Goal: Use online tool/utility

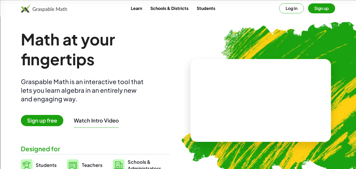
click at [323, 10] on button "Sign up" at bounding box center [321, 8] width 27 height 10
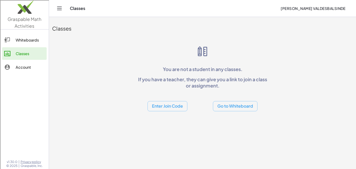
click at [235, 106] on button "Go to Whiteboard" at bounding box center [235, 106] width 45 height 10
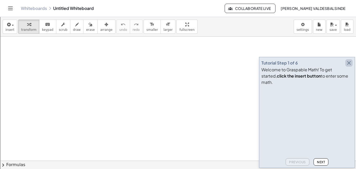
click at [348, 66] on icon "button" at bounding box center [349, 63] width 6 height 6
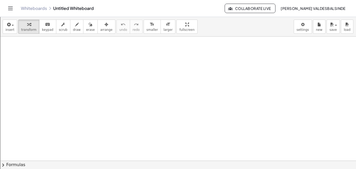
scroll to position [29, 0]
click at [1, 164] on span "chevron_right" at bounding box center [3, 165] width 6 height 6
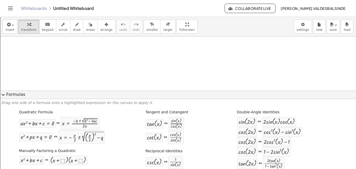
click at [3, 95] on span "expand_more" at bounding box center [3, 95] width 6 height 6
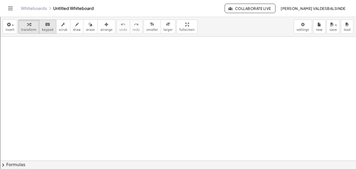
click at [44, 28] on span "keypad" at bounding box center [47, 30] width 11 height 4
click at [0, 160] on button "chevron_right Formulas" at bounding box center [178, 164] width 356 height 8
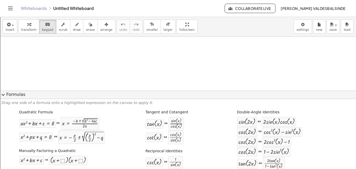
click at [0, 91] on button "expand_more Formulas" at bounding box center [178, 95] width 356 height 8
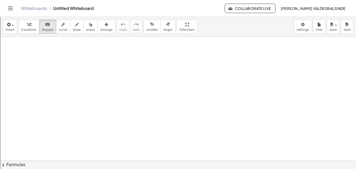
click at [0, 160] on button "chevron_right Formulas" at bounding box center [178, 164] width 356 height 8
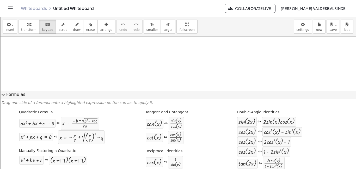
click at [0, 91] on button "expand_more Formulas" at bounding box center [178, 95] width 356 height 8
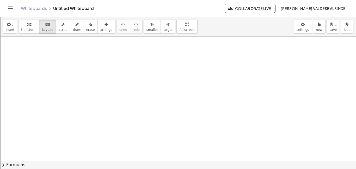
click at [51, 58] on div at bounding box center [178, 131] width 356 height 248
click at [49, 29] on span "keypad" at bounding box center [47, 30] width 11 height 4
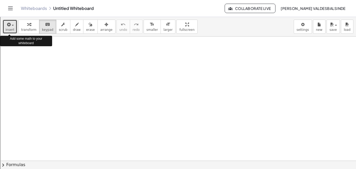
click at [9, 25] on icon "button" at bounding box center [8, 24] width 5 height 6
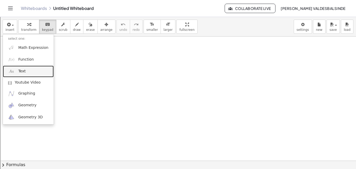
click at [28, 74] on link "Text" at bounding box center [28, 71] width 51 height 12
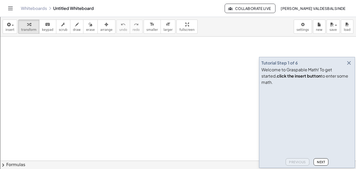
click at [349, 66] on icon "button" at bounding box center [349, 63] width 6 height 6
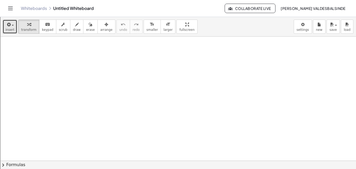
click at [13, 25] on span "button" at bounding box center [13, 25] width 2 height 1
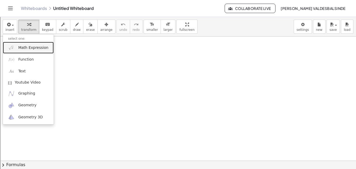
click at [15, 50] on link "Math Expression" at bounding box center [28, 48] width 51 height 12
